Goal: Information Seeking & Learning: Learn about a topic

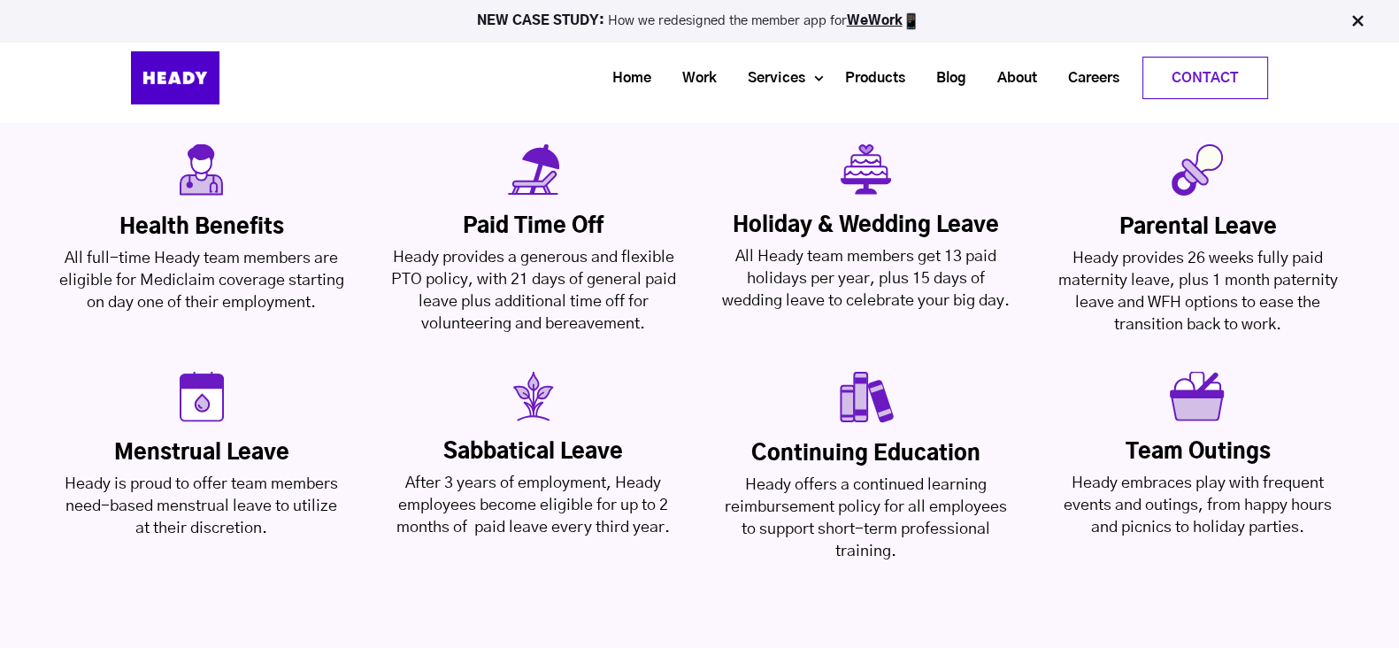
scroll to position [4209, 0]
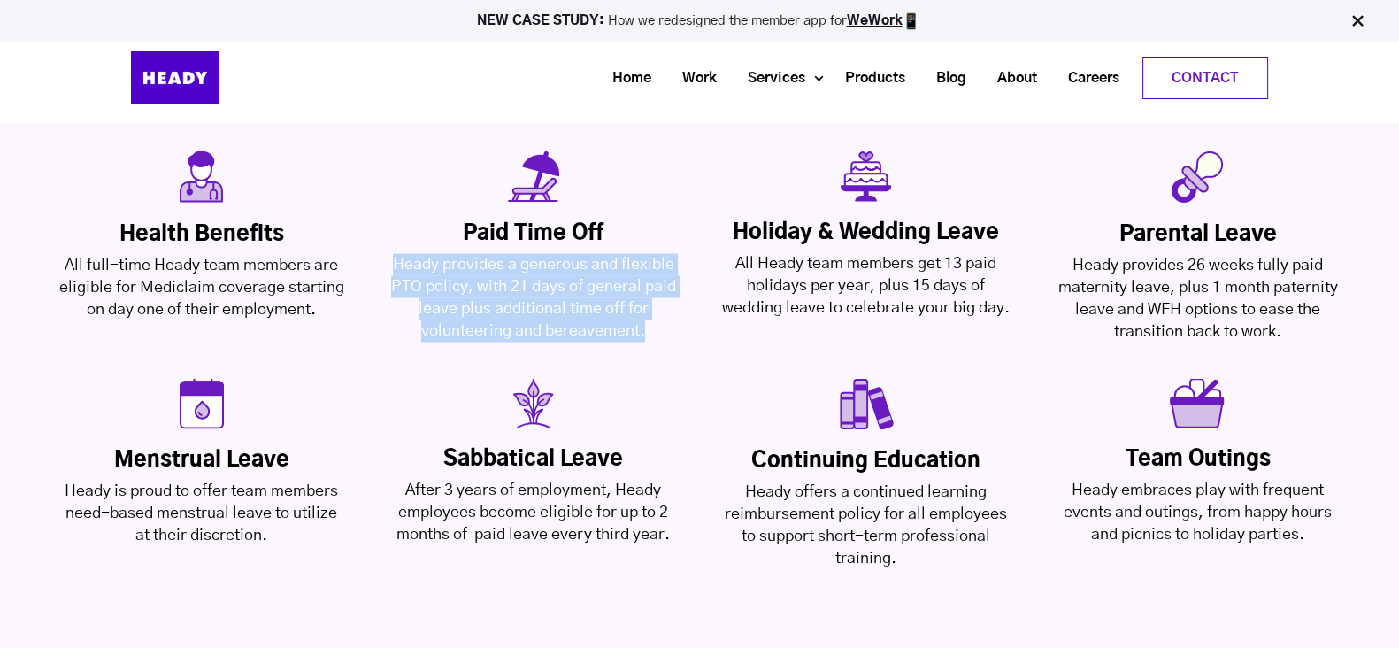
drag, startPoint x: 394, startPoint y: 176, endPoint x: 646, endPoint y: 238, distance: 259.6
click at [646, 254] on div "Heady provides a generous and flexible PTO policy, with 21 days of general paid…" at bounding box center [533, 298] width 288 height 88
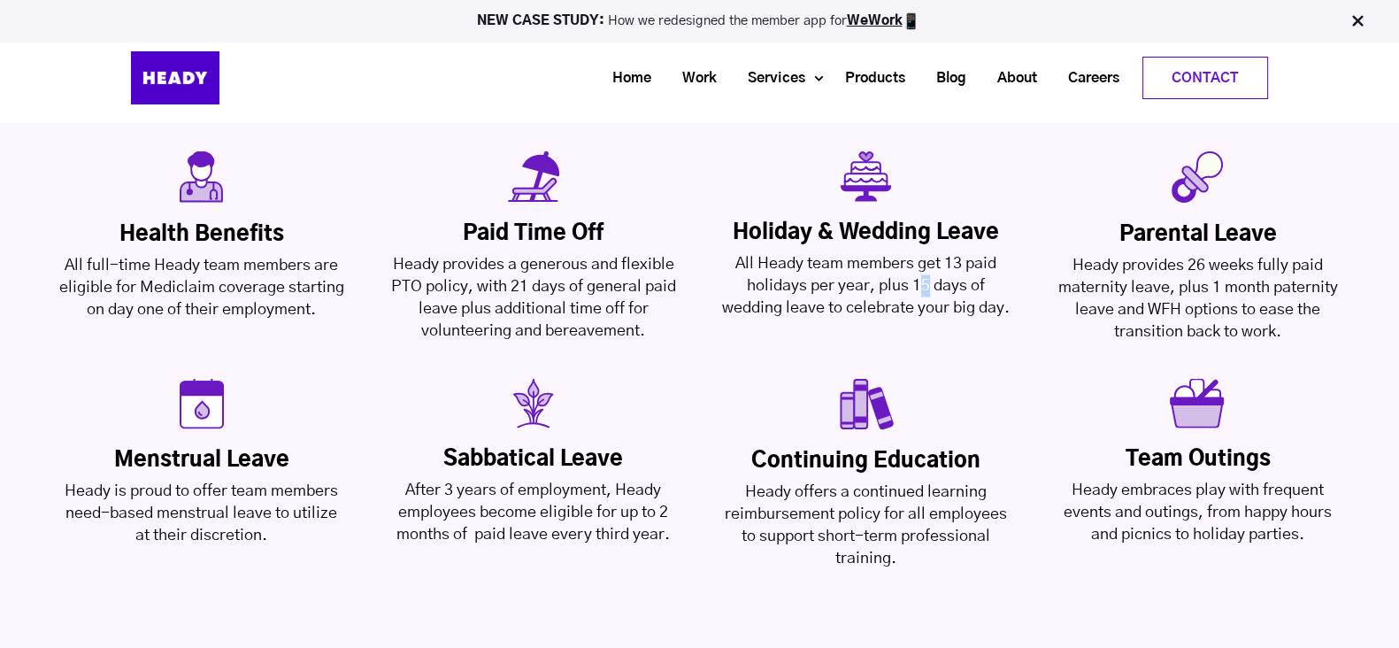
drag, startPoint x: 916, startPoint y: 195, endPoint x: 927, endPoint y: 193, distance: 11.6
click at [927, 253] on div "All Heady team members get 13 paid holidays per year, plus 15 days of wedding l…" at bounding box center [866, 286] width 288 height 66
click at [722, 253] on div "All Heady team members get 13 paid holidays per year, plus 15 days of wedding l…" at bounding box center [866, 286] width 288 height 66
drag, startPoint x: 731, startPoint y: 173, endPoint x: 871, endPoint y: 190, distance: 140.9
click at [871, 253] on div "All Heady team members get 13 paid holidays per year, plus 15 days of wedding l…" at bounding box center [866, 286] width 288 height 66
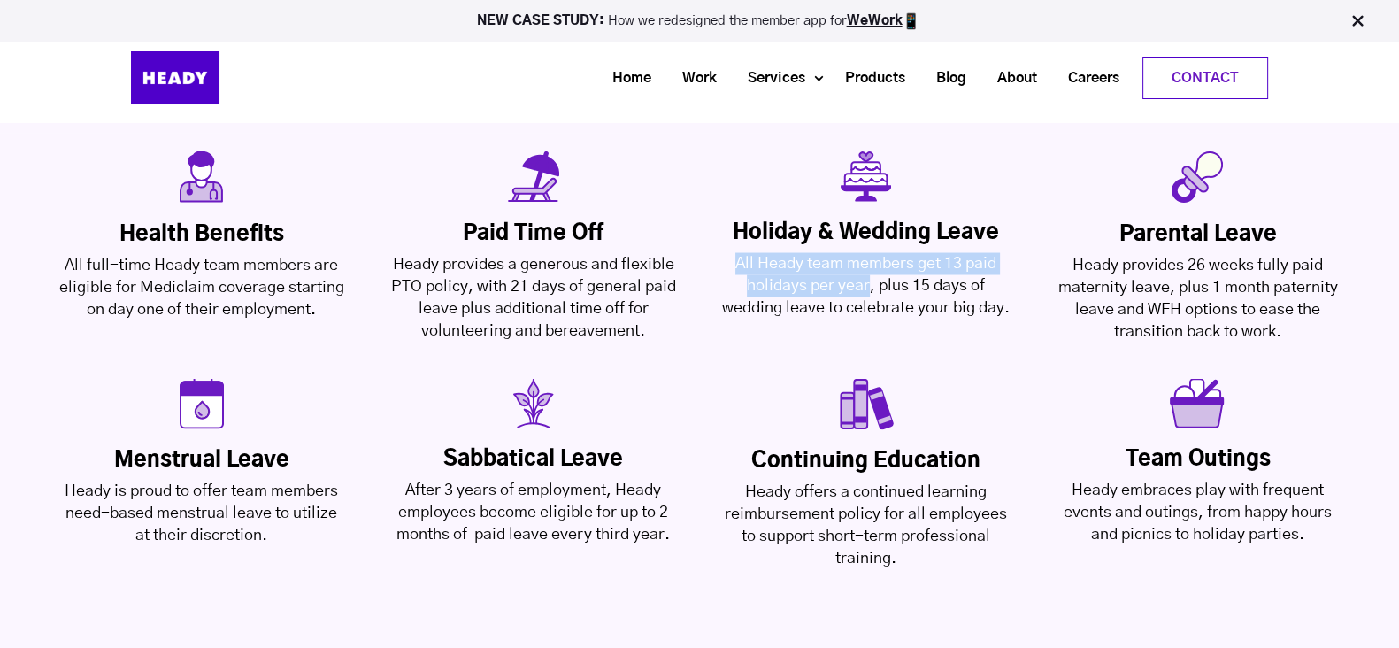
scroll to position [4202, 0]
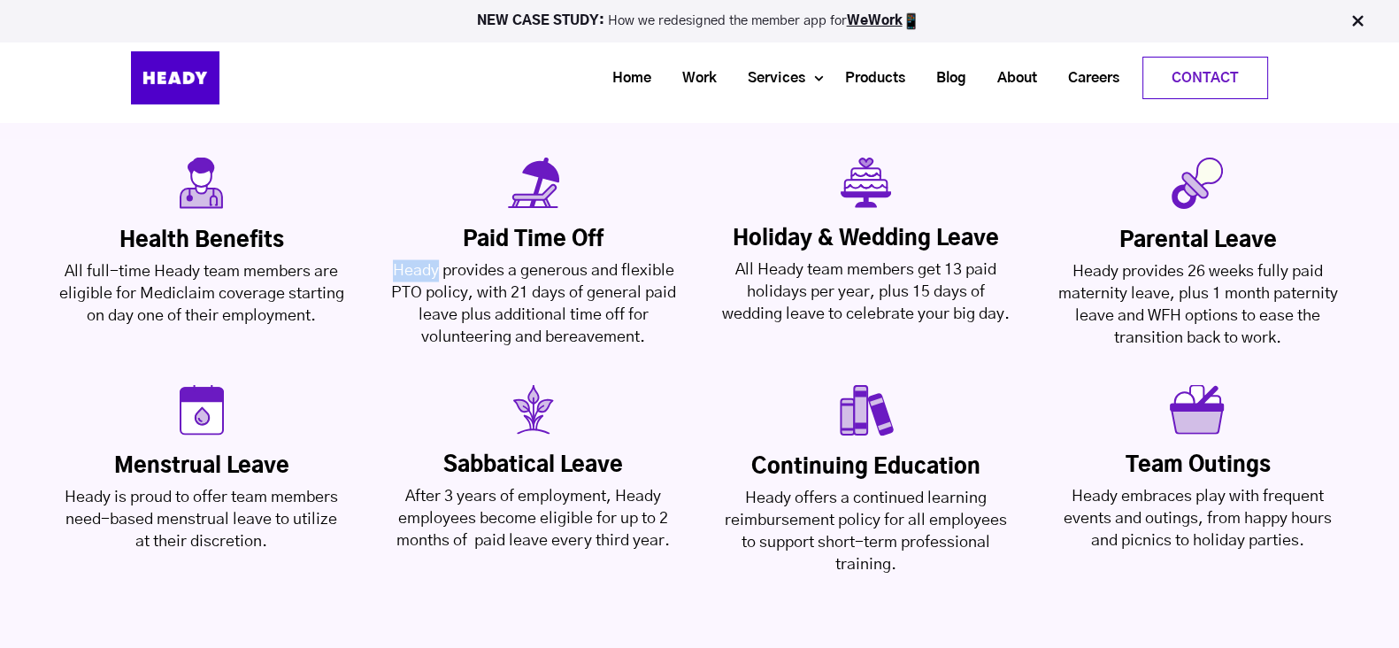
drag, startPoint x: 392, startPoint y: 180, endPoint x: 441, endPoint y: 187, distance: 50.0
click at [441, 260] on div "Heady provides a generous and flexible PTO policy, with 21 days of general paid…" at bounding box center [533, 304] width 288 height 88
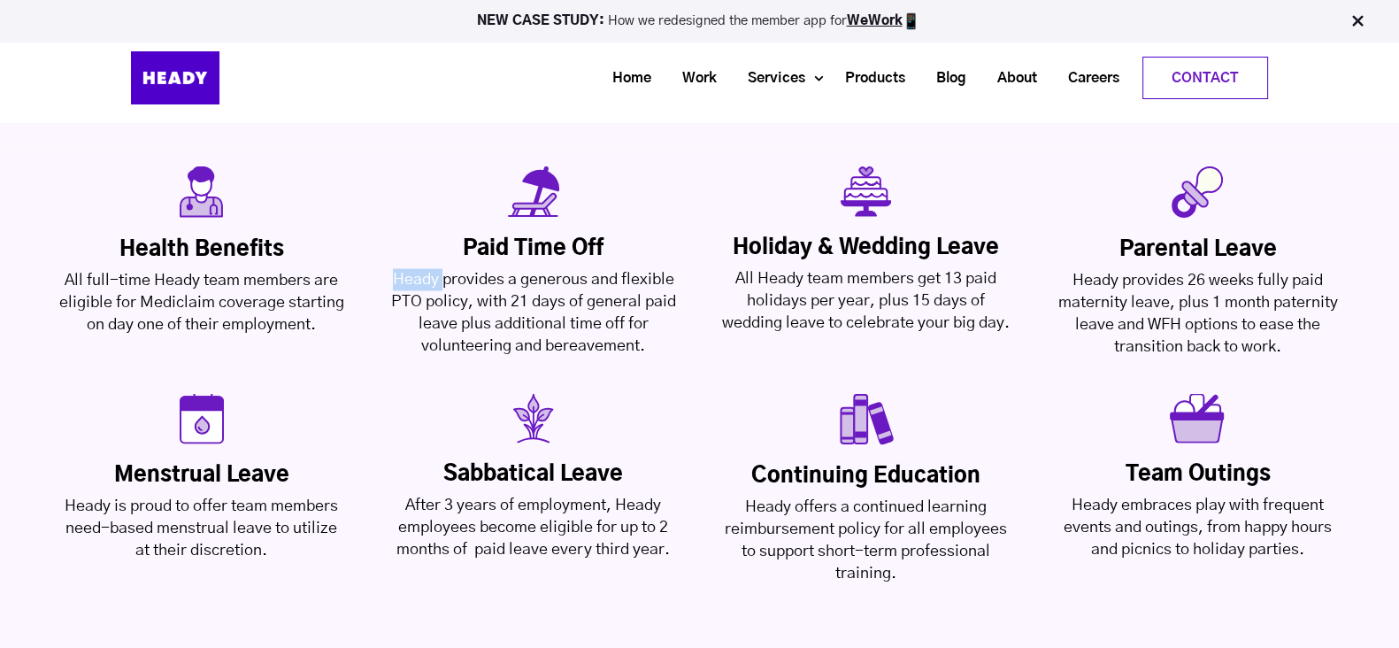
scroll to position [4189, 0]
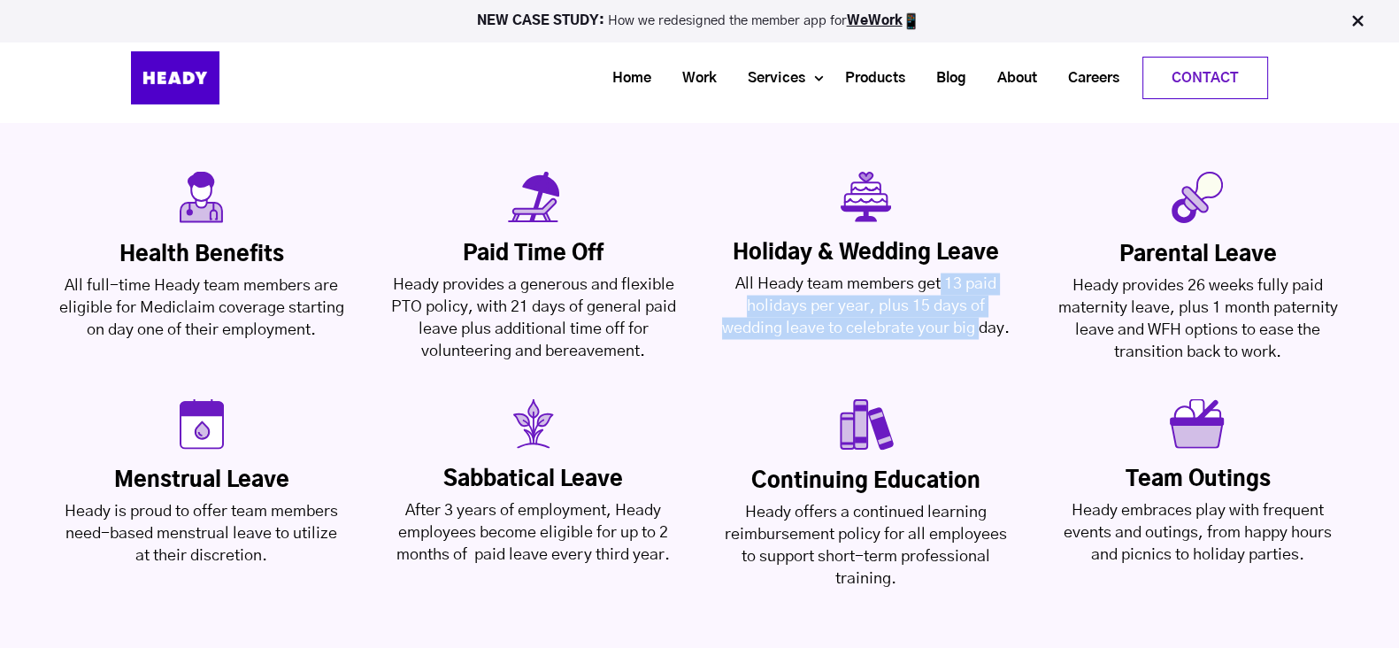
drag, startPoint x: 939, startPoint y: 200, endPoint x: 836, endPoint y: 254, distance: 116.0
click at [836, 272] on div "All Heady team members get 13 paid holidays per year, plus 15 days of wedding l…" at bounding box center [866, 305] width 288 height 66
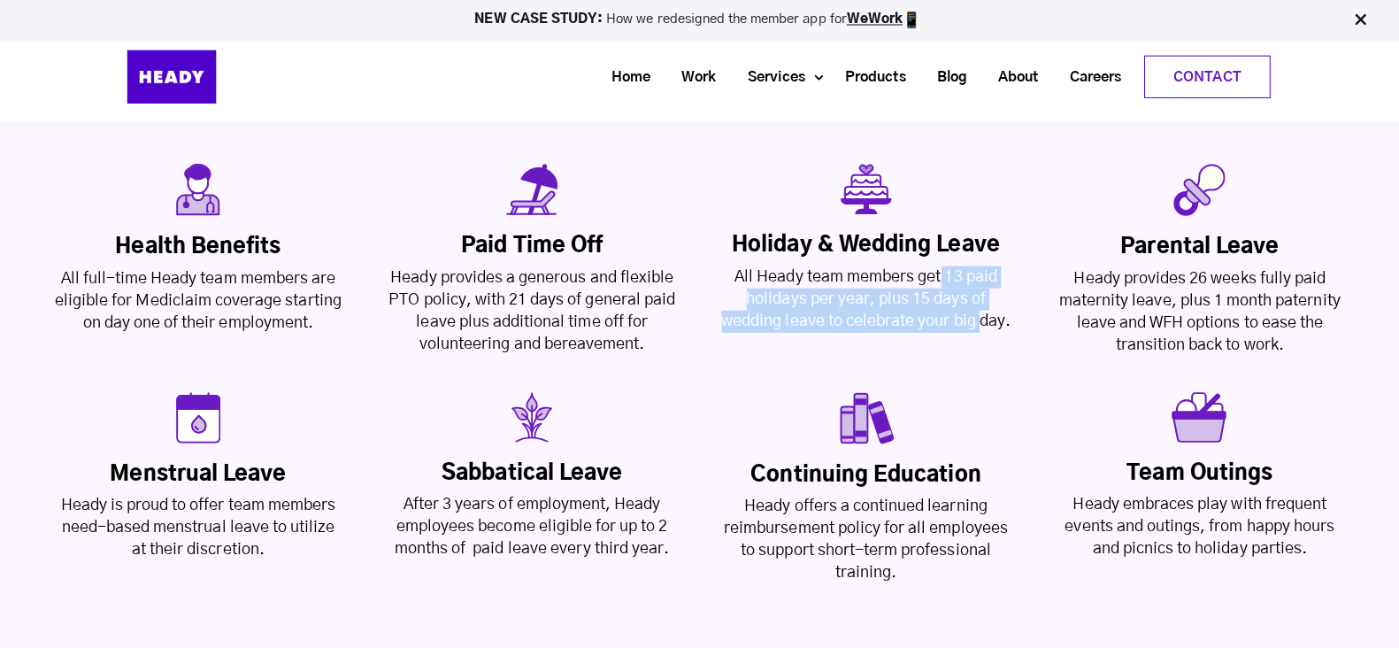
scroll to position [4194, 0]
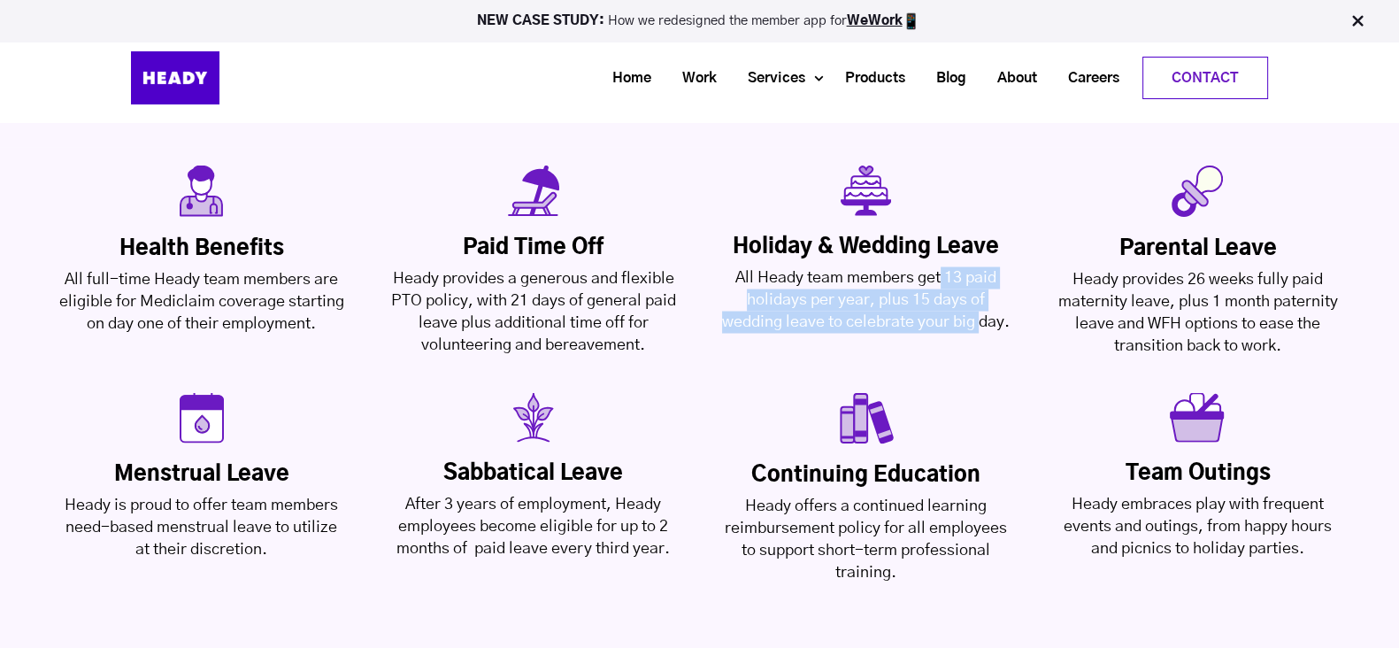
click at [814, 267] on div "All Heady team members get 13 paid holidays per year, plus 15 days of wedding l…" at bounding box center [866, 300] width 288 height 66
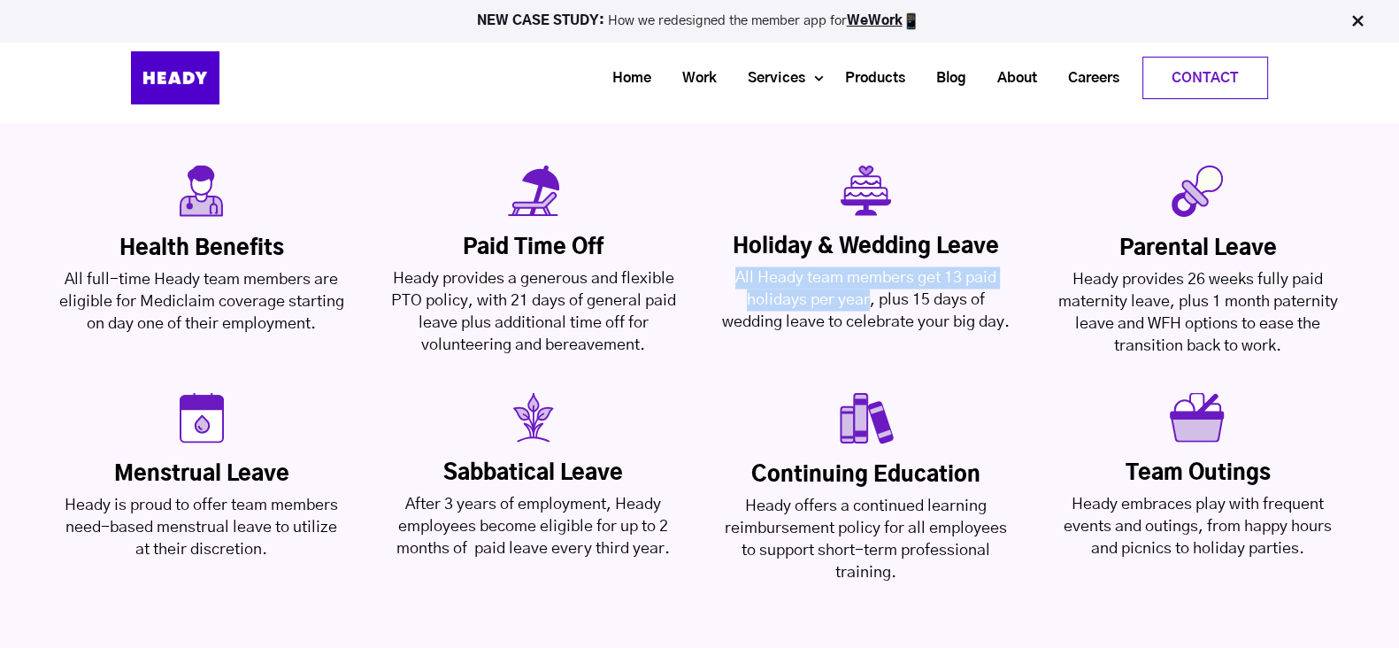
drag, startPoint x: 733, startPoint y: 180, endPoint x: 869, endPoint y: 207, distance: 139.0
click at [869, 267] on div "All Heady team members get 13 paid holidays per year, plus 15 days of wedding l…" at bounding box center [866, 300] width 288 height 66
click at [774, 267] on div "Health Benefits All full-time Heady team members are eligible for Mediclaim cov…" at bounding box center [699, 375] width 1399 height 454
